Goal: Navigation & Orientation: Go to known website

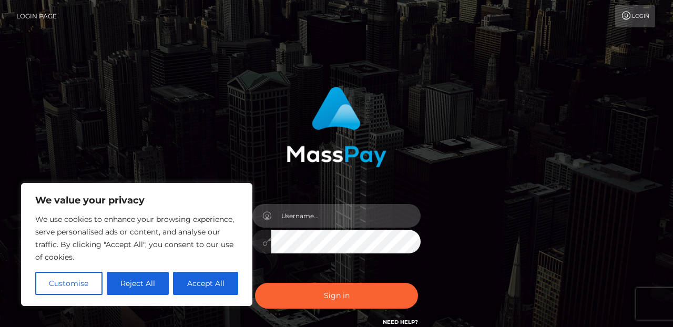
type input "[EMAIL_ADDRESS][DOMAIN_NAME]"
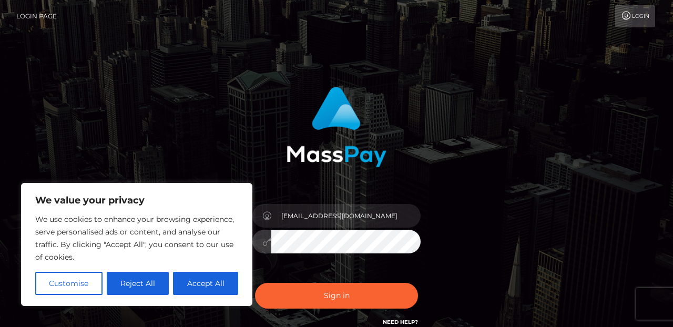
click at [363, 290] on button "Sign in" at bounding box center [336, 296] width 163 height 26
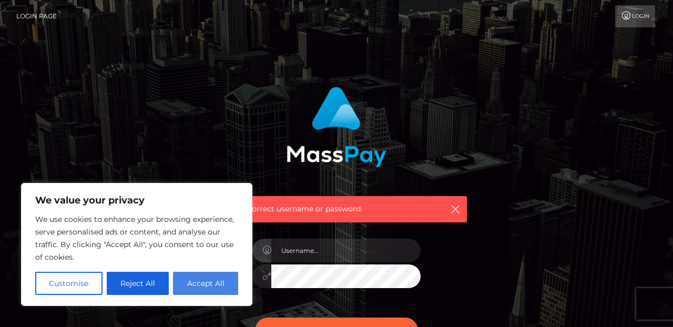
click at [213, 273] on button "Accept All" at bounding box center [205, 283] width 65 height 23
checkbox input "true"
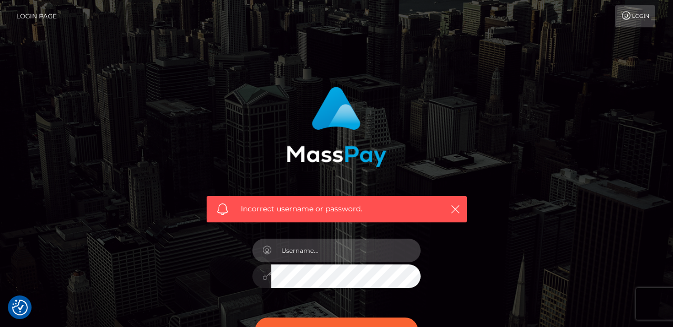
click at [373, 260] on input "text" at bounding box center [345, 251] width 149 height 24
type input "milagrosarmand2704@gmail.com"
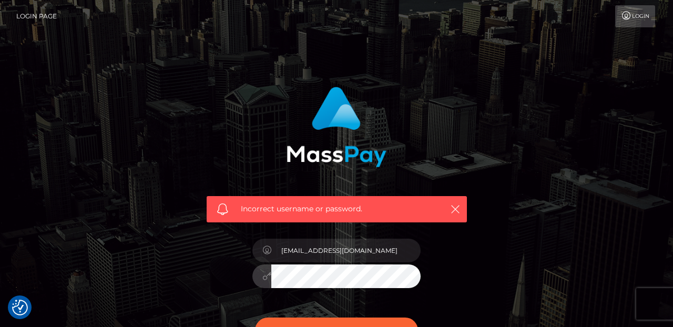
click at [336, 326] on button "Sign in" at bounding box center [336, 330] width 163 height 26
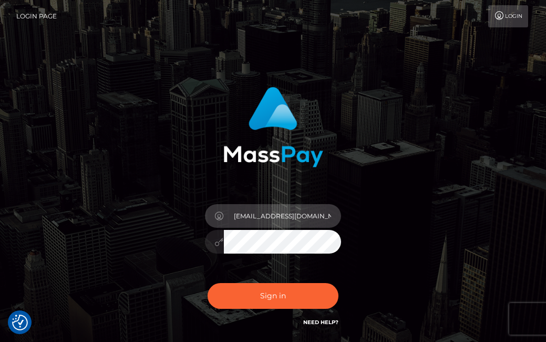
type input "[EMAIL_ADDRESS][DOMAIN_NAME]"
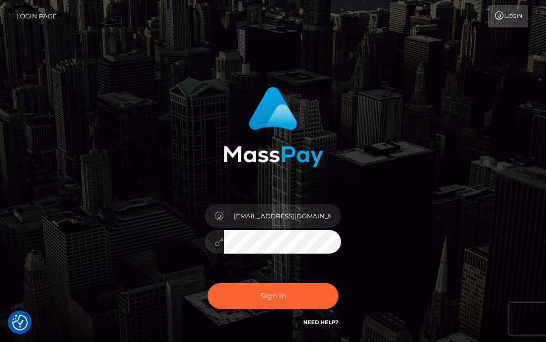
click at [193, 257] on div "[EMAIL_ADDRESS][DOMAIN_NAME]" at bounding box center [273, 207] width 229 height 257
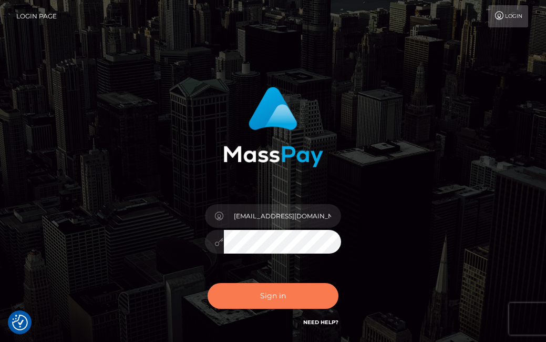
click at [250, 305] on button "Sign in" at bounding box center [273, 296] width 131 height 26
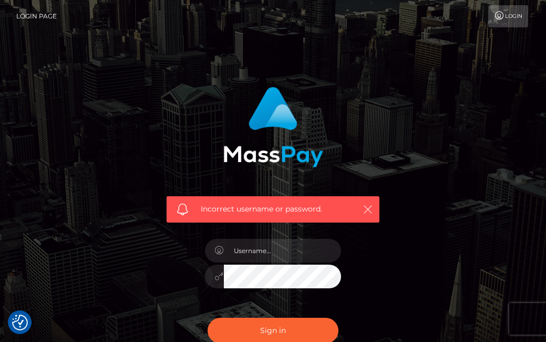
click at [367, 210] on icon "button" at bounding box center [368, 209] width 11 height 11
